Goal: Task Accomplishment & Management: Use online tool/utility

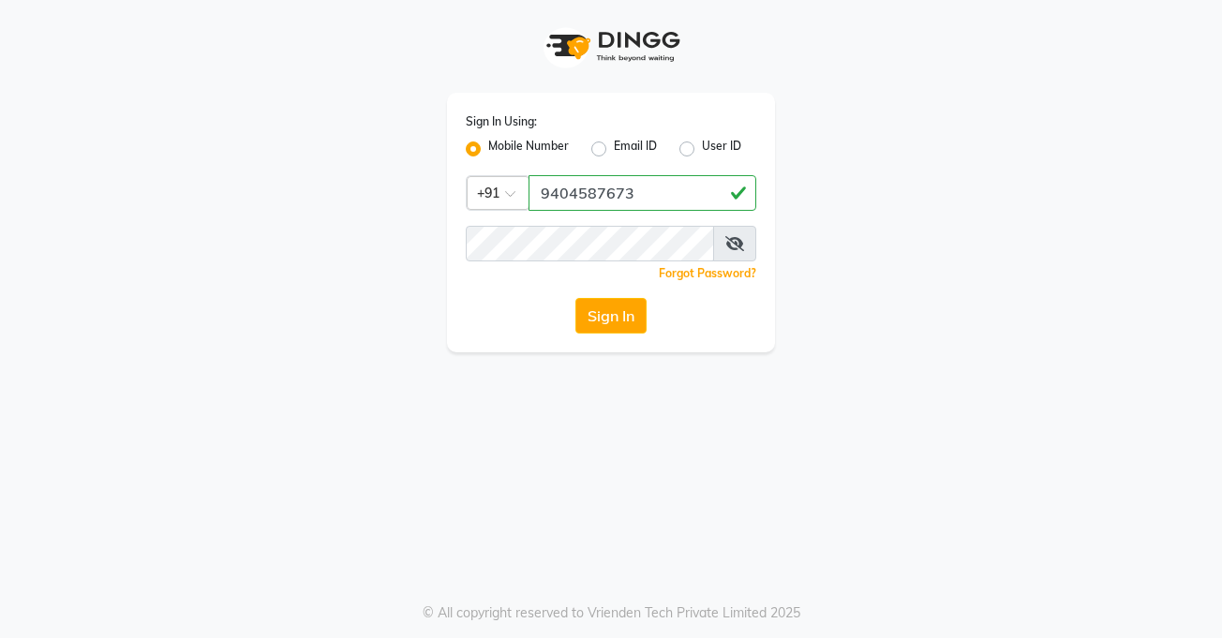
type input "9404587673"
click at [622, 306] on button "Sign In" at bounding box center [610, 316] width 71 height 36
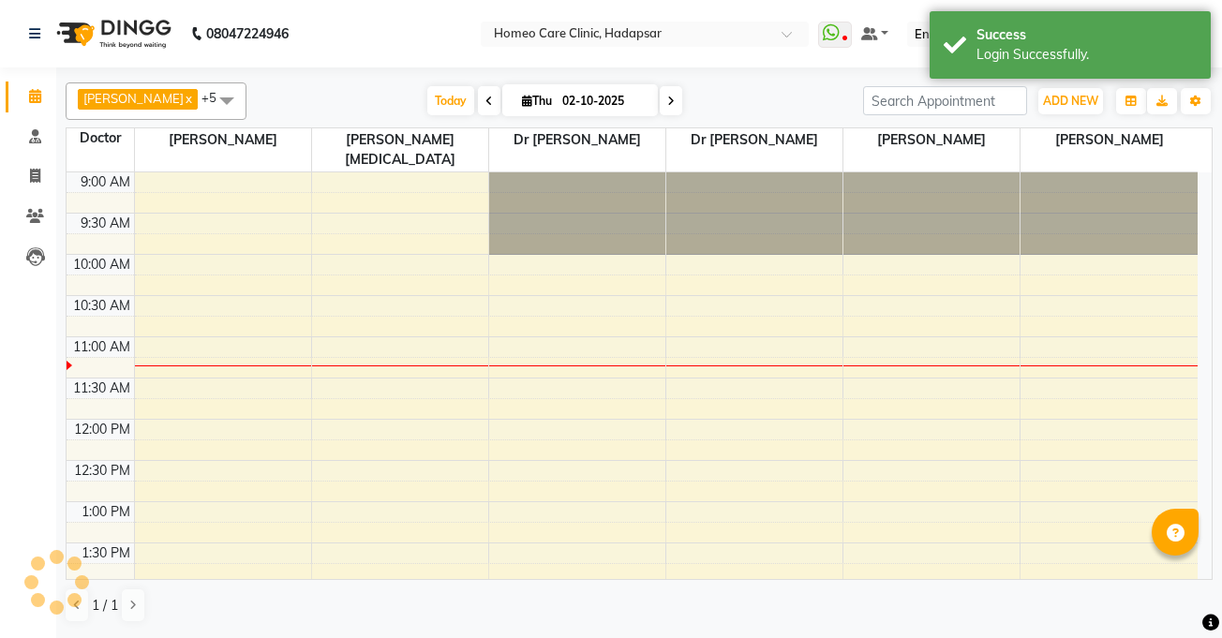
select select "en"
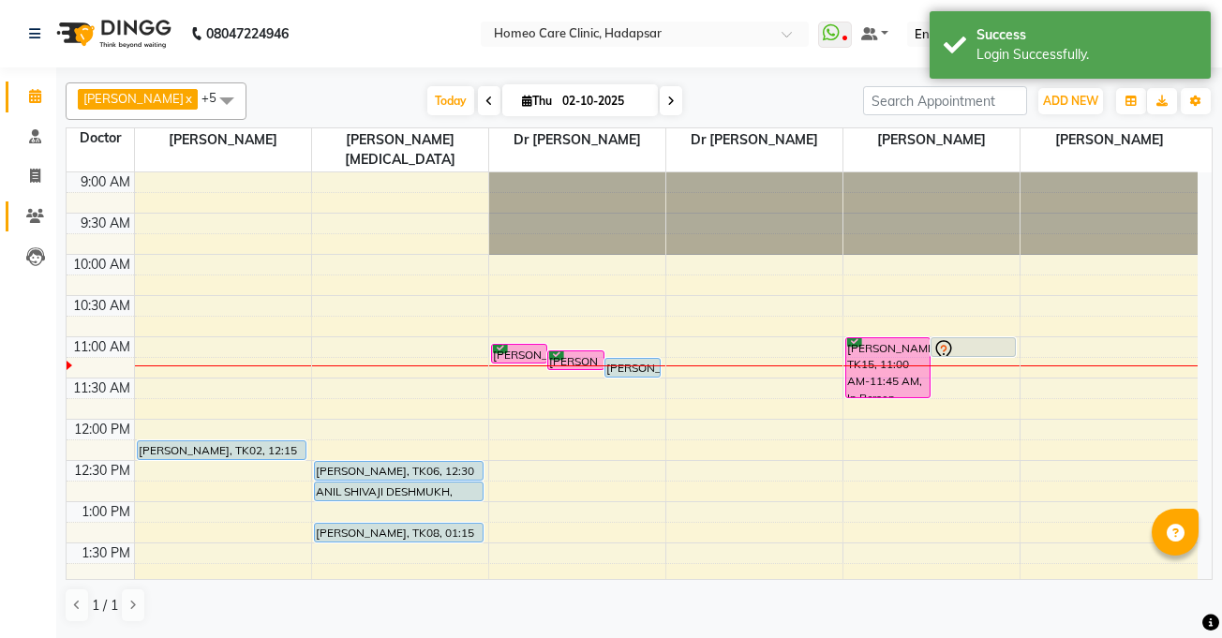
click at [28, 209] on icon at bounding box center [35, 216] width 18 height 14
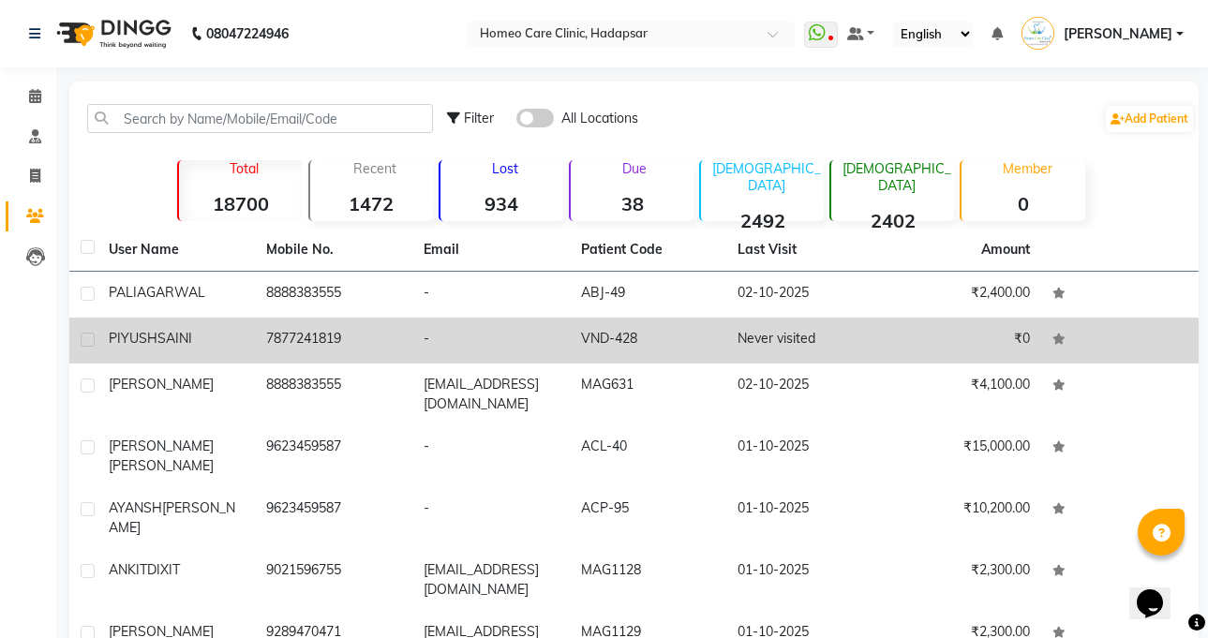
click at [293, 328] on td "7877241819" at bounding box center [333, 341] width 157 height 46
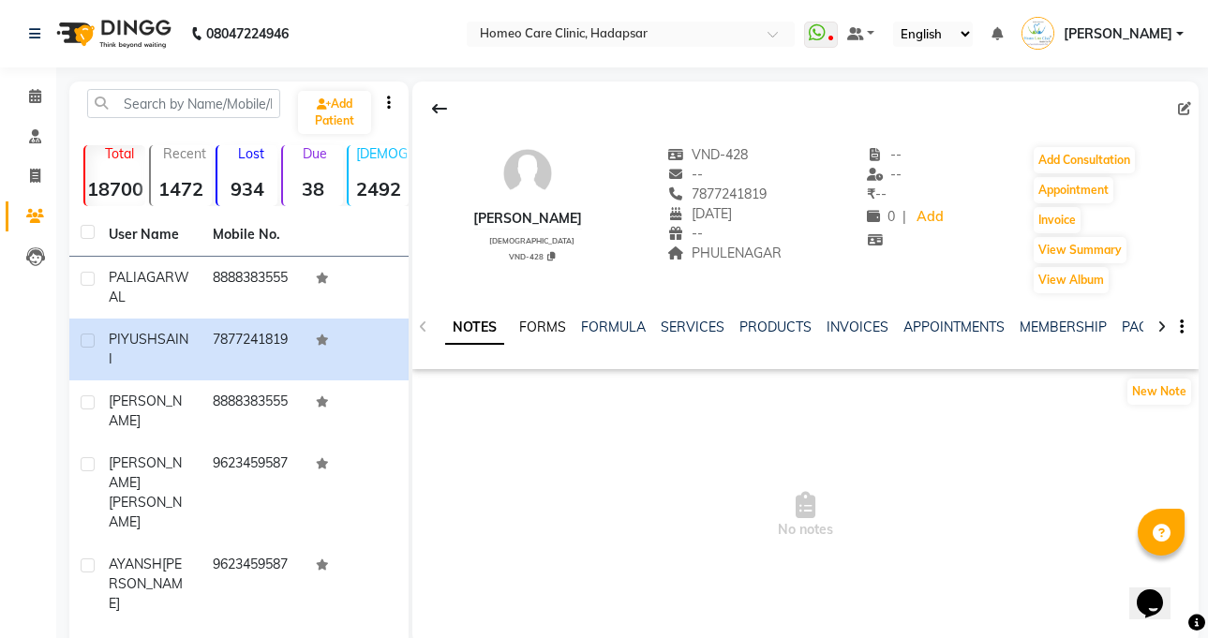
click at [542, 319] on link "FORMS" at bounding box center [542, 327] width 47 height 17
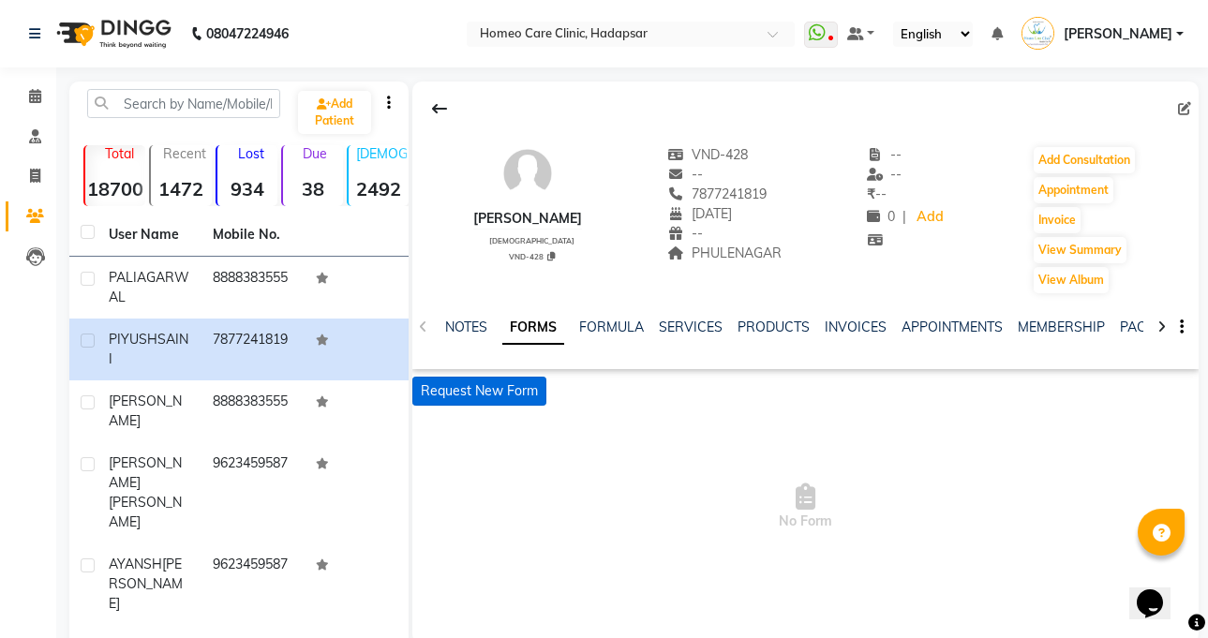
click at [511, 382] on button "Request New Form" at bounding box center [479, 391] width 134 height 29
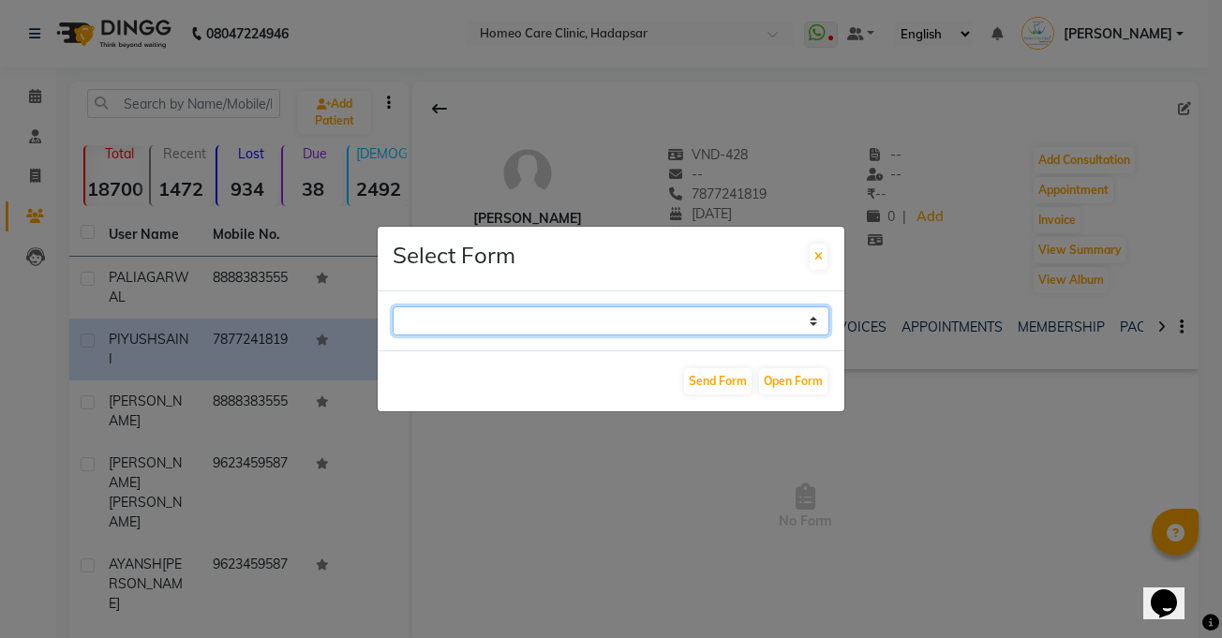
click at [640, 316] on select "Case Taking Form" at bounding box center [611, 320] width 437 height 29
select select "196"
click at [393, 306] on select "Case Taking Form" at bounding box center [611, 320] width 437 height 29
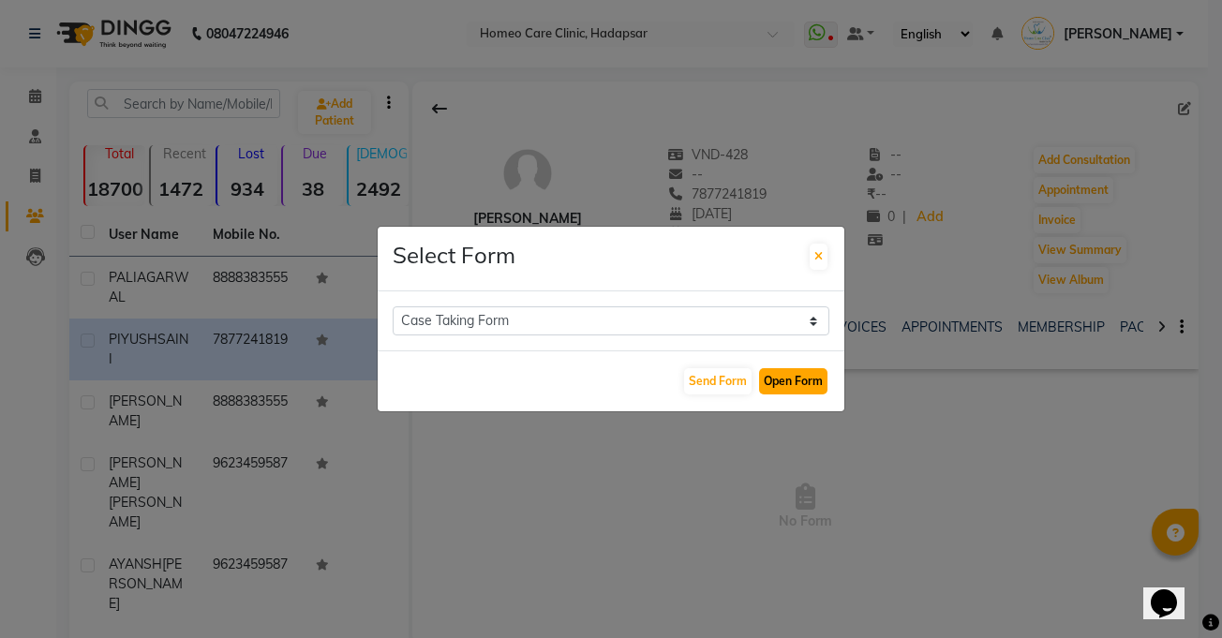
click at [807, 378] on button "Open Form" at bounding box center [793, 381] width 68 height 26
